Goal: Task Accomplishment & Management: Complete application form

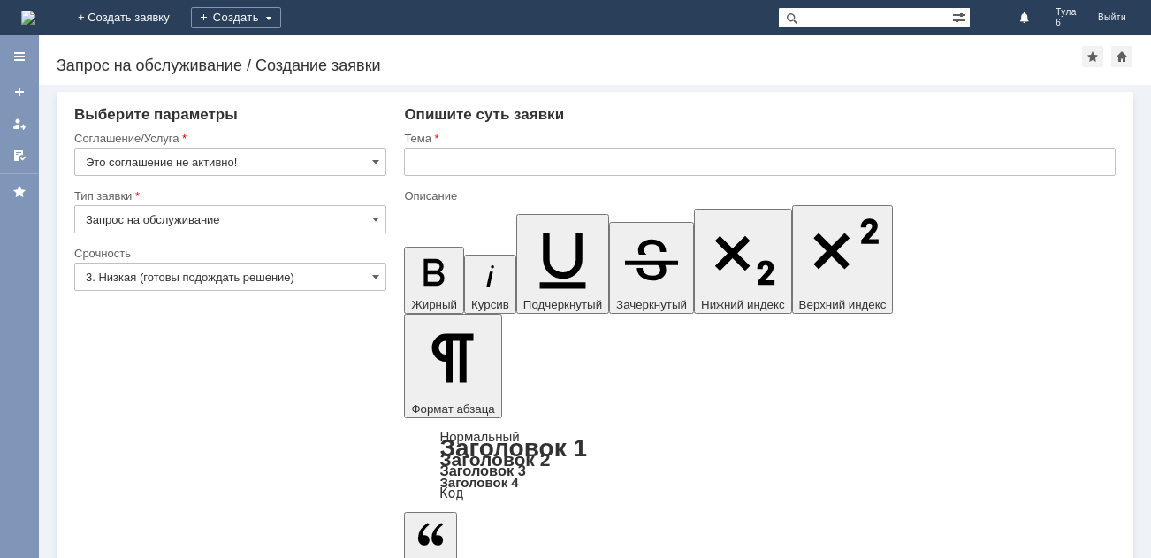
click at [35, 16] on img at bounding box center [28, 18] width 14 height 14
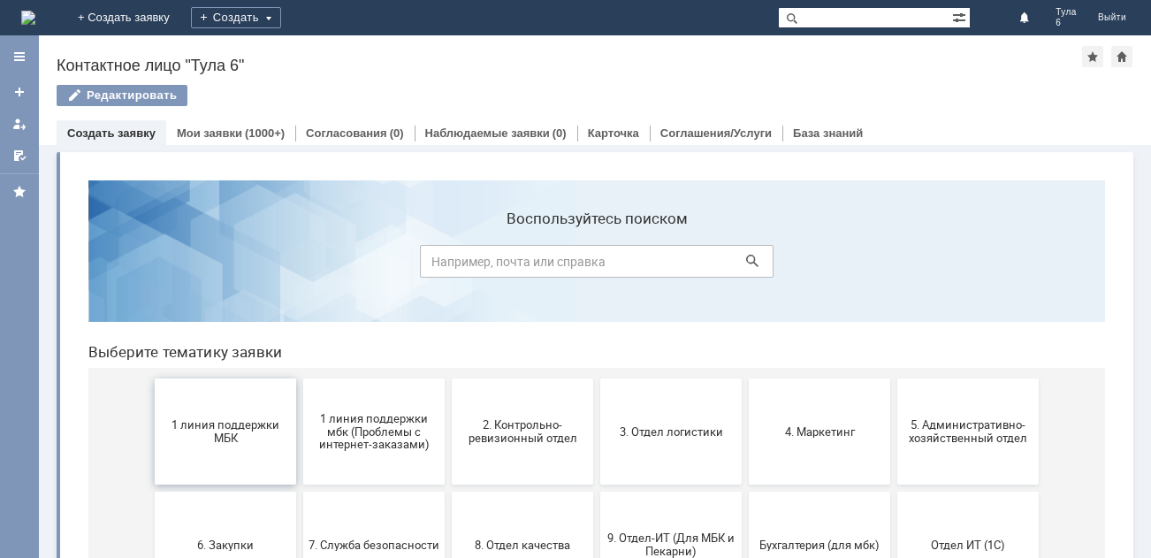
click at [210, 430] on span "1 линия поддержки МБК" at bounding box center [225, 431] width 131 height 27
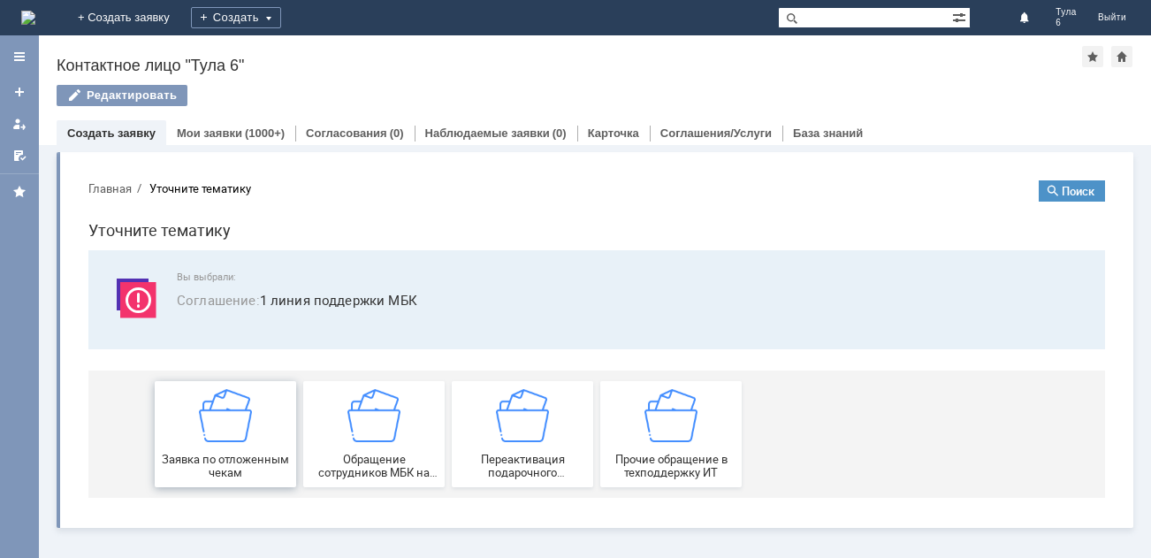
click at [224, 435] on img at bounding box center [225, 415] width 53 height 53
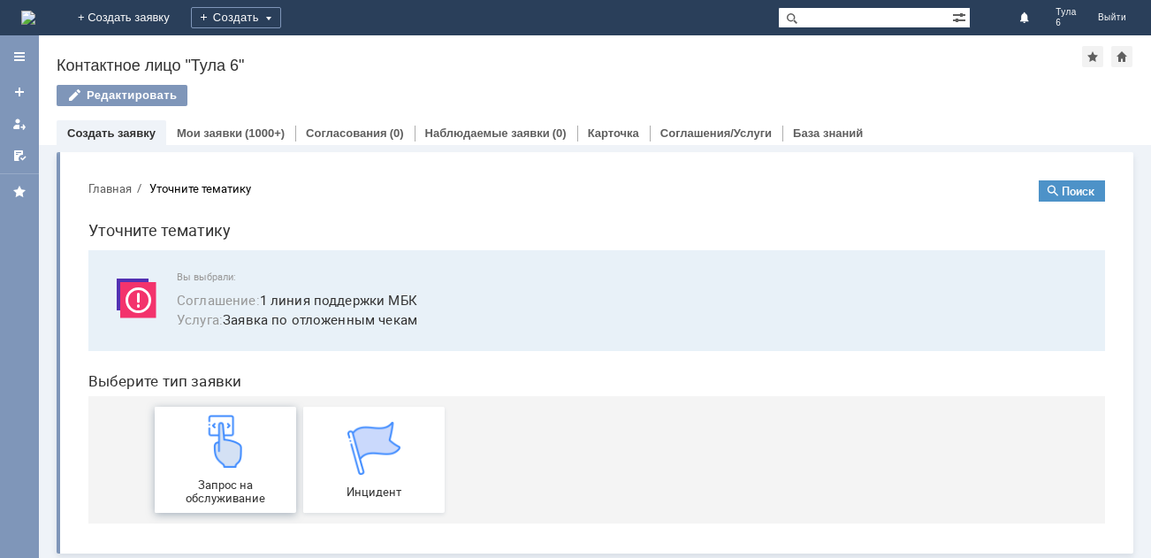
click at [222, 453] on img at bounding box center [225, 441] width 53 height 53
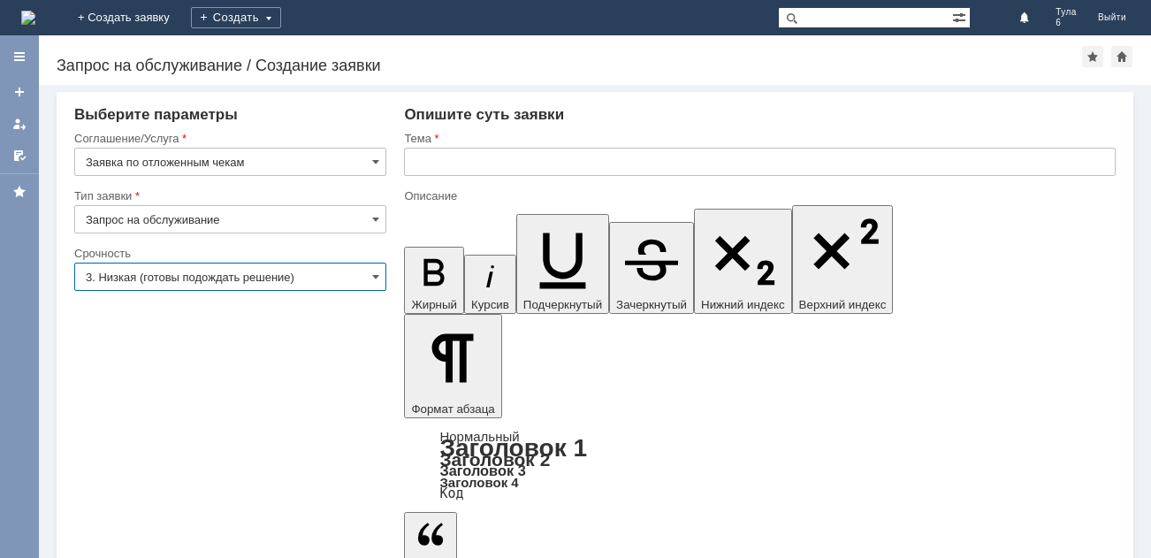
click at [161, 271] on input "3. Низкая (готовы подождать решение)" at bounding box center [230, 276] width 312 height 28
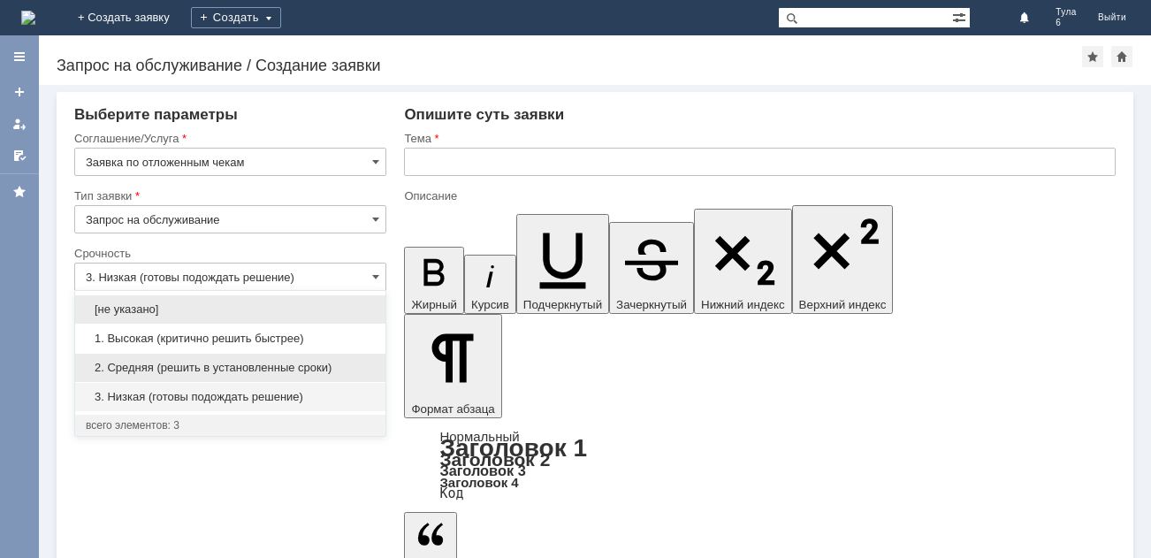
click at [166, 364] on span "2. Средняя (решить в установленные сроки)" at bounding box center [230, 368] width 289 height 14
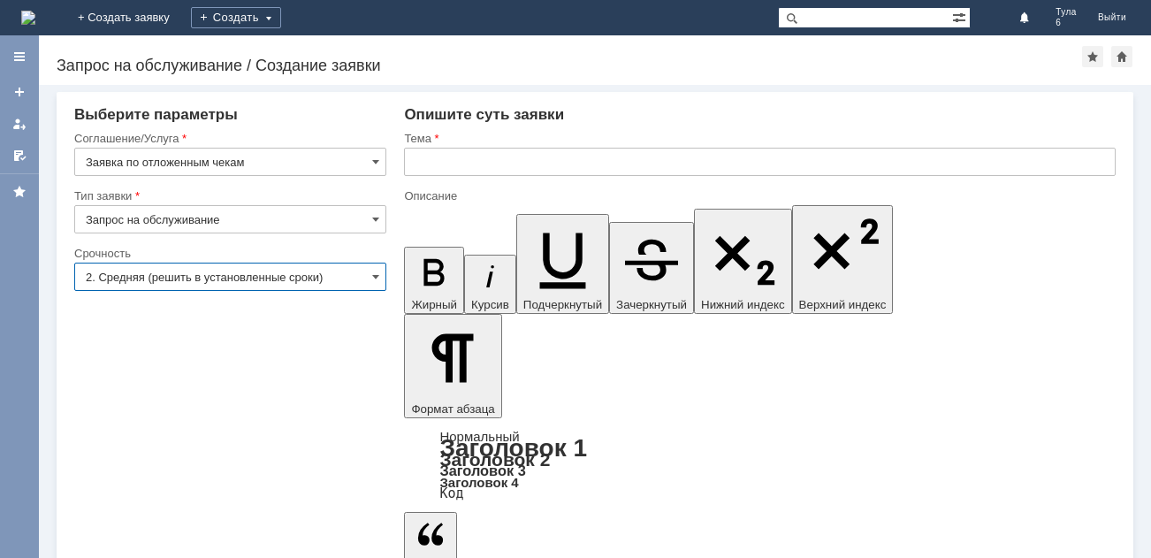
type input "2. Средняя (решить в установленные сроки)"
click at [427, 160] on input "text" at bounding box center [759, 162] width 711 height 28
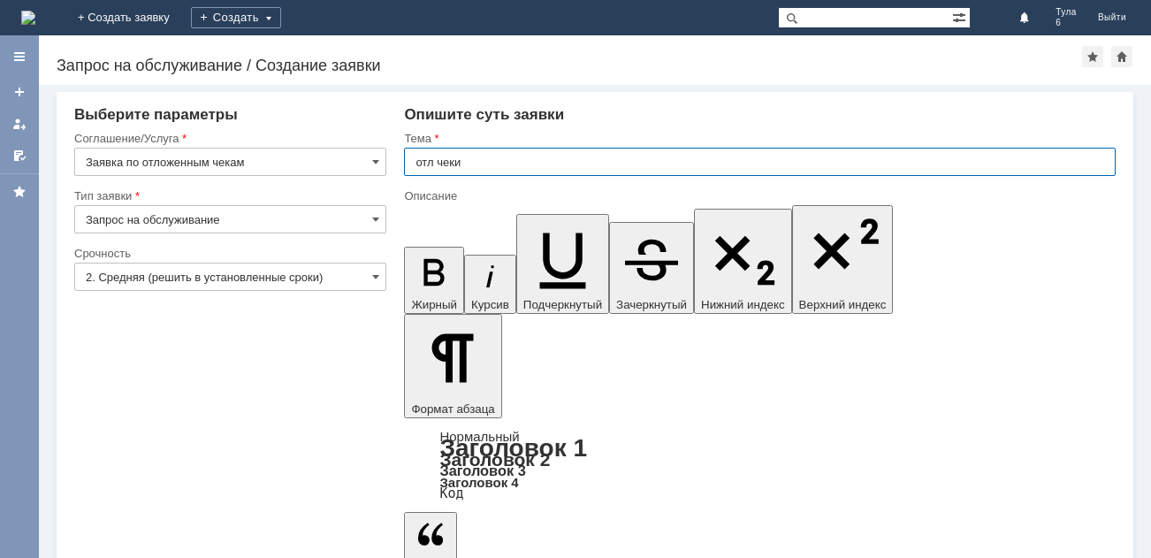
click at [484, 157] on input "отл чеки" at bounding box center [759, 162] width 711 height 28
type input "отл чеки [DATE]"
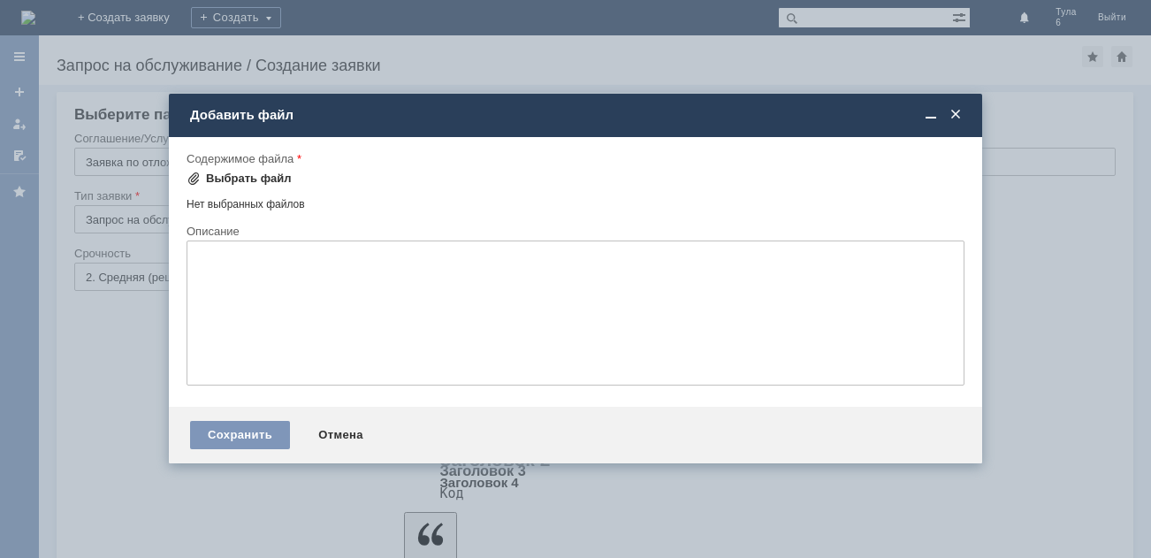
click at [243, 174] on div "Выбрать файл" at bounding box center [249, 178] width 86 height 14
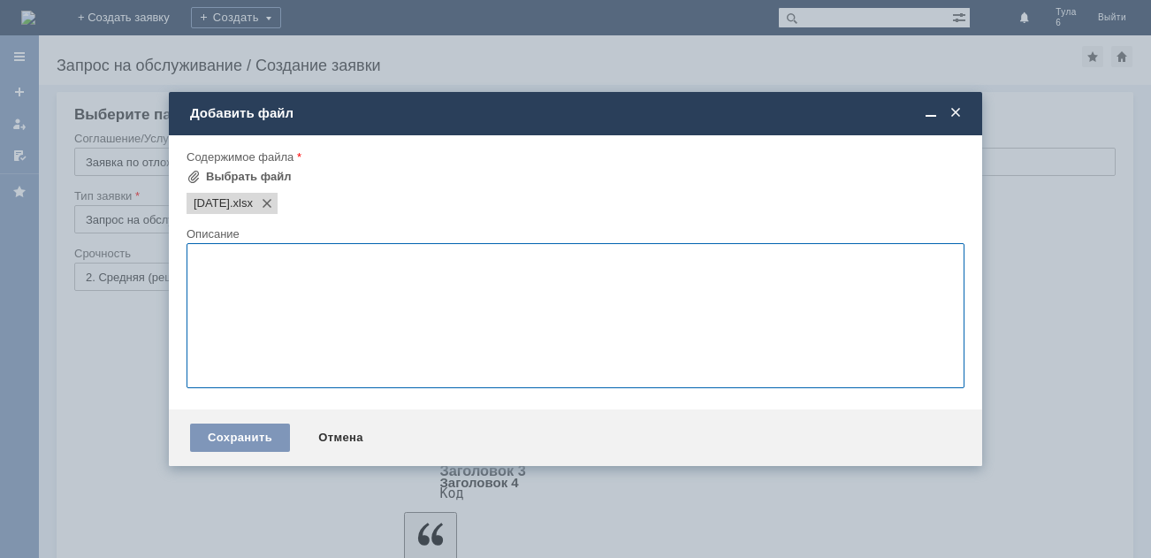
click at [211, 259] on textarea at bounding box center [575, 315] width 778 height 145
click at [209, 263] on textarea at bounding box center [575, 315] width 778 height 145
type textarea "отлож чеки"
click at [256, 428] on div "Сохранить" at bounding box center [240, 437] width 100 height 28
